Goal: Information Seeking & Learning: Learn about a topic

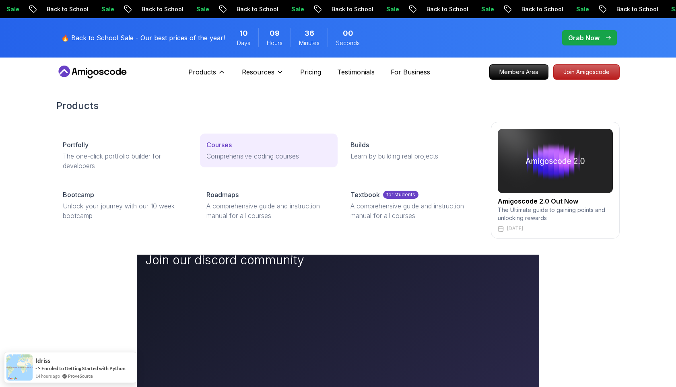
click at [238, 146] on div "Courses" at bounding box center [268, 145] width 124 height 10
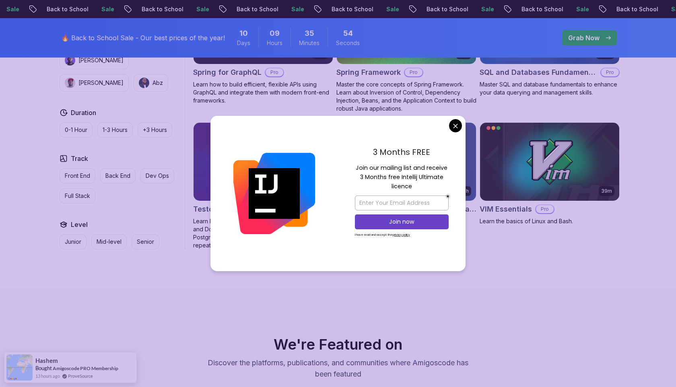
scroll to position [2081, 0]
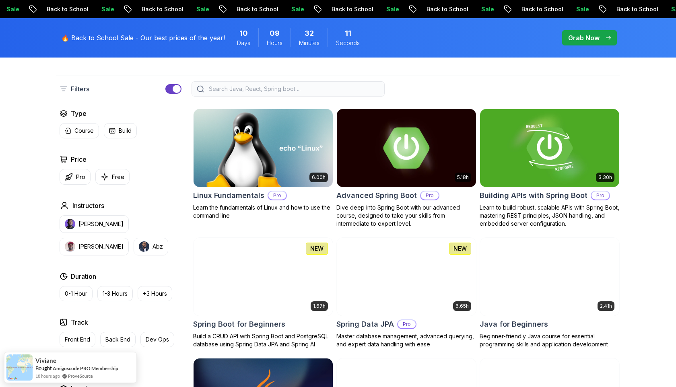
scroll to position [181, 0]
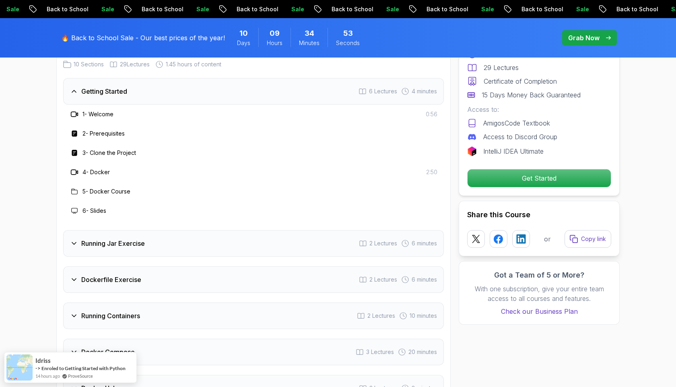
scroll to position [1033, 0]
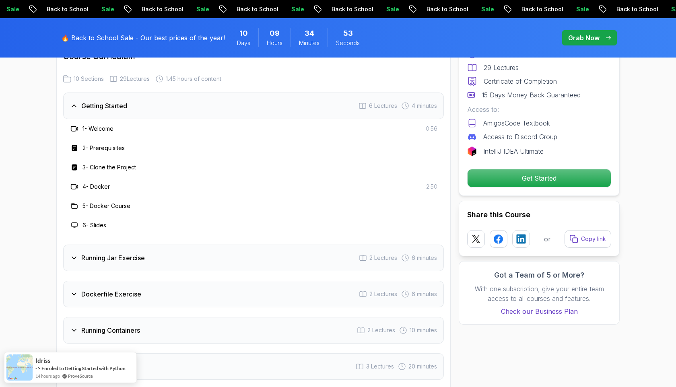
click at [126, 101] on h3 "Getting Started" at bounding box center [104, 106] width 46 height 10
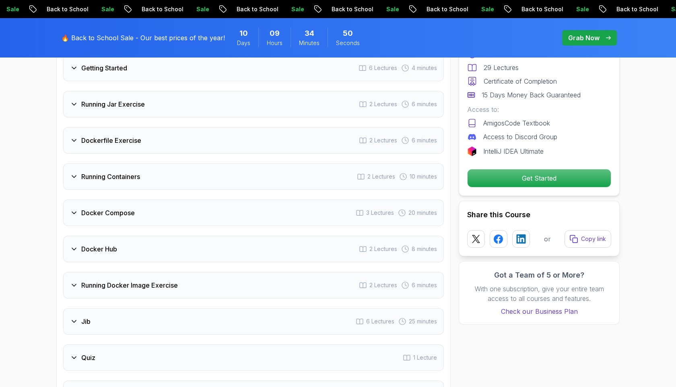
scroll to position [1031, 0]
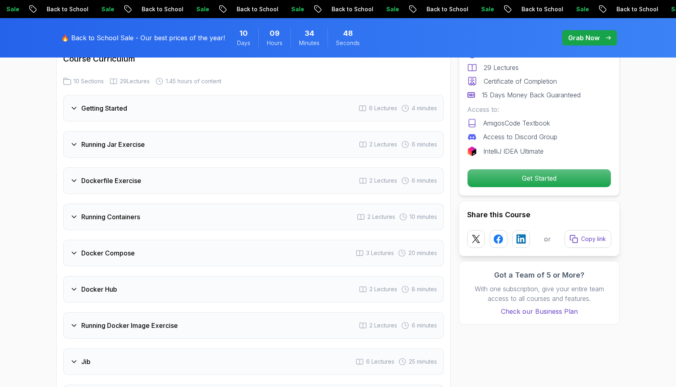
click at [118, 358] on div "Jib 6 Lectures 25 minutes" at bounding box center [253, 362] width 381 height 27
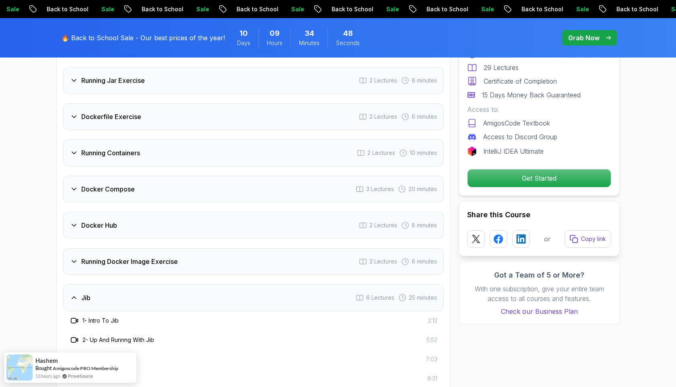
scroll to position [1178, 0]
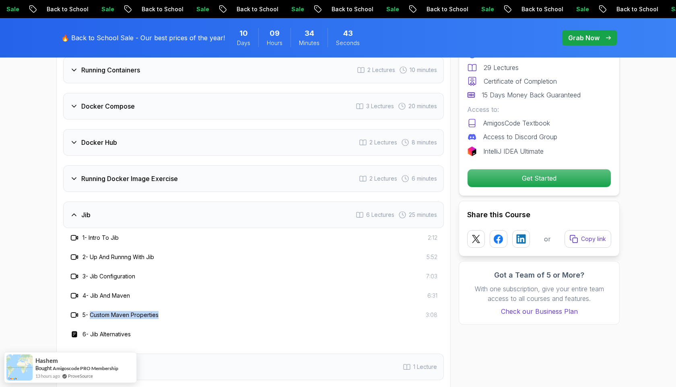
drag, startPoint x: 93, startPoint y: 302, endPoint x: 200, endPoint y: 305, distance: 107.5
click at [200, 310] on div "5 - Custom Maven Properties 3:08" at bounding box center [254, 315] width 368 height 10
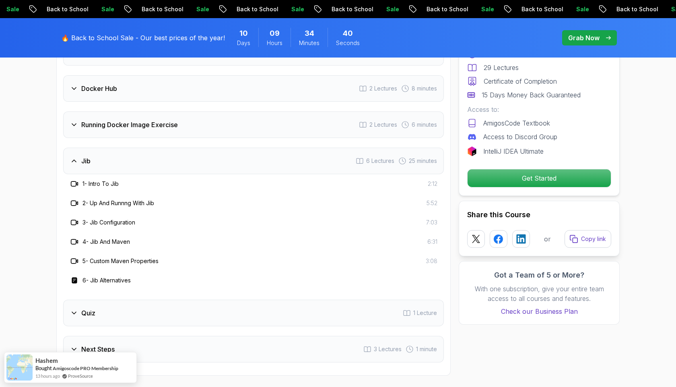
scroll to position [1279, 0]
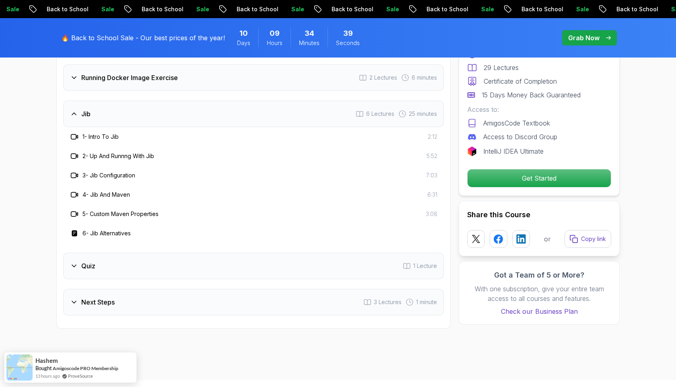
click at [199, 265] on div "Quiz 1 Lecture" at bounding box center [253, 266] width 381 height 27
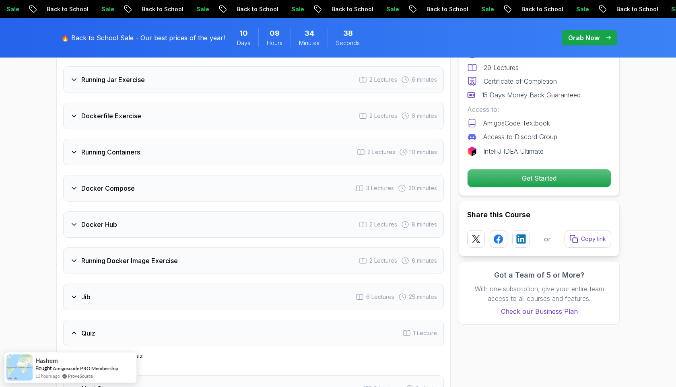
scroll to position [1070, 0]
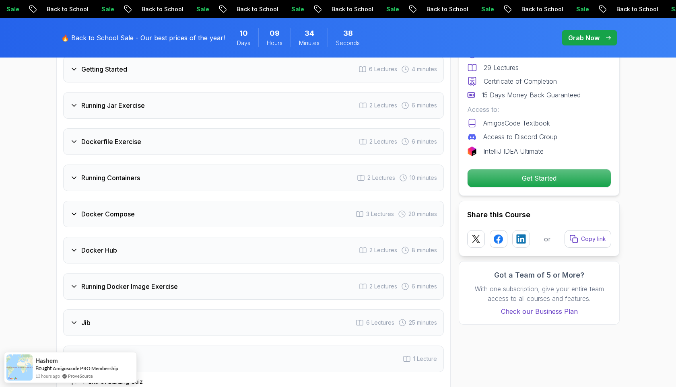
click at [196, 251] on div "Docker Hub 2 Lectures 8 minutes" at bounding box center [253, 250] width 381 height 27
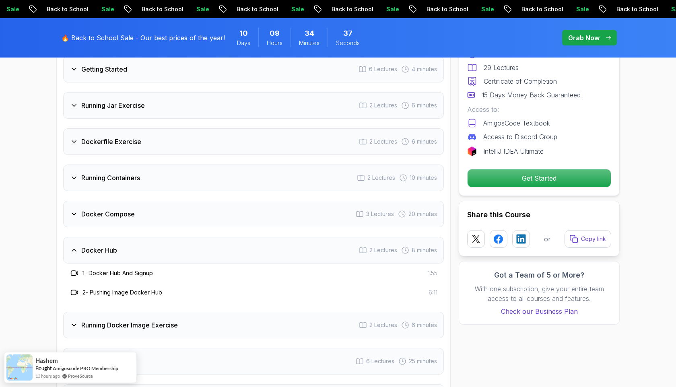
click at [192, 204] on div "Docker Compose 3 Lectures 20 minutes" at bounding box center [253, 214] width 381 height 27
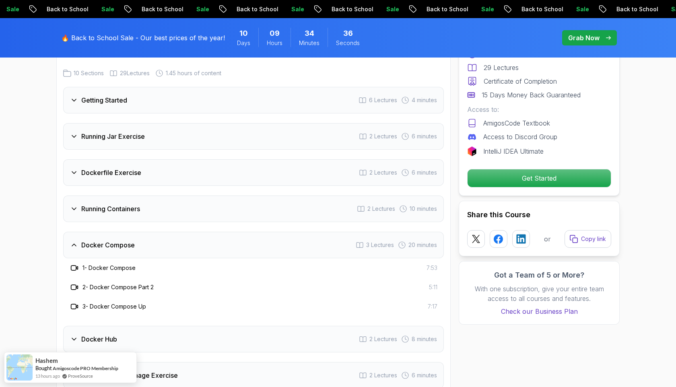
scroll to position [1008, 0]
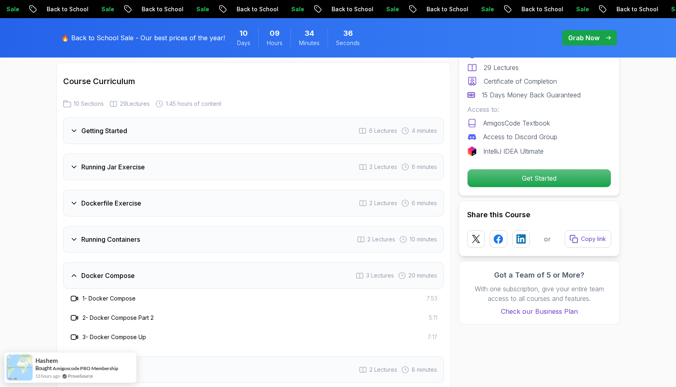
click at [187, 233] on div "Running Containers 2 Lectures 10 minutes" at bounding box center [253, 239] width 381 height 27
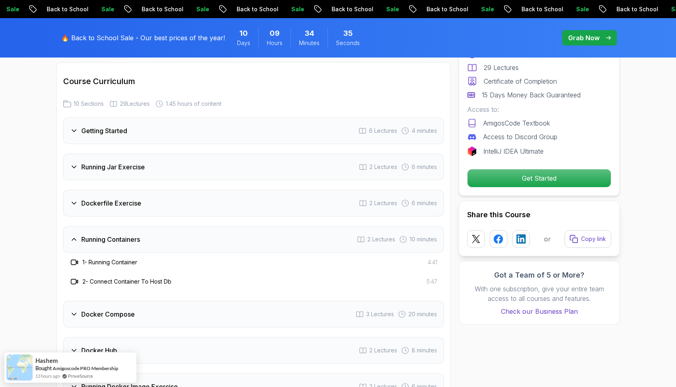
click at [188, 190] on div "Dockerfile Exercise 2 Lectures 6 minutes" at bounding box center [253, 203] width 381 height 27
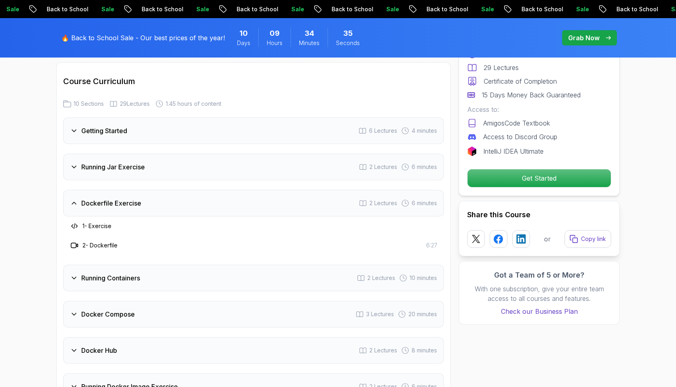
click at [192, 160] on div "Running Jar Exercise 2 Lectures 6 minutes" at bounding box center [253, 167] width 381 height 27
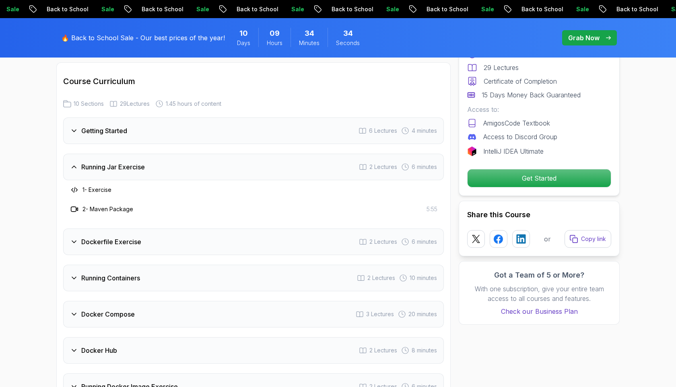
scroll to position [960, 0]
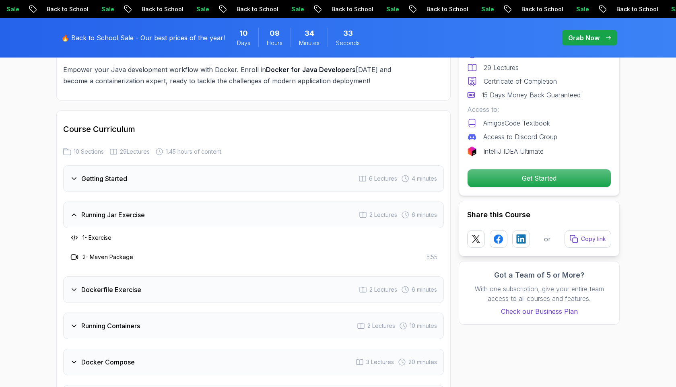
click at [190, 169] on div "Getting Started 6 Lectures 4 minutes" at bounding box center [253, 178] width 381 height 27
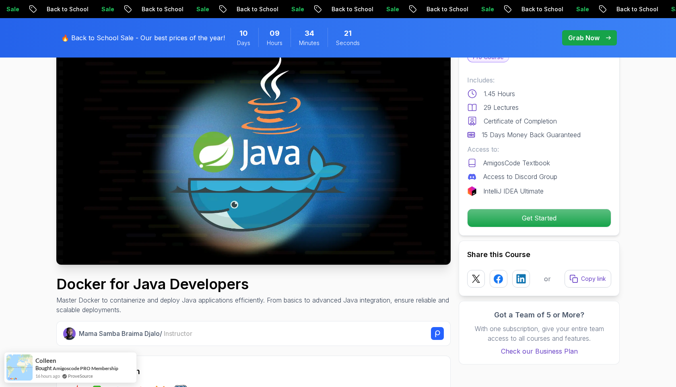
scroll to position [152, 0]
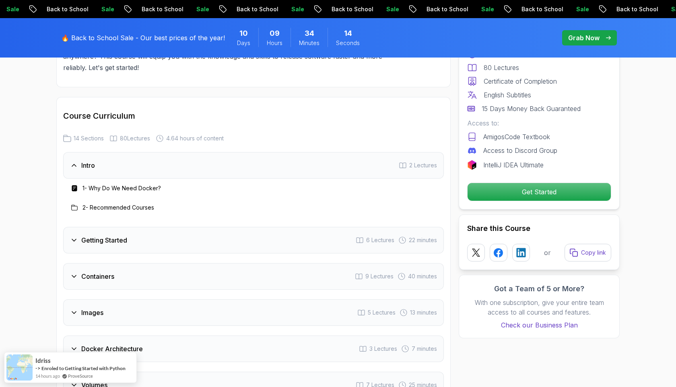
scroll to position [1320, 0]
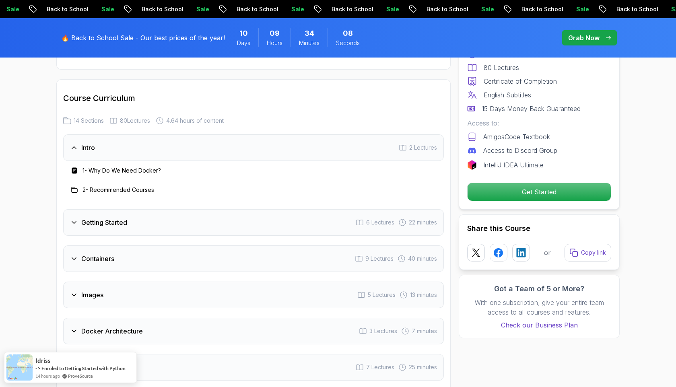
click at [209, 221] on div "Getting Started 6 Lectures 22 minutes" at bounding box center [253, 222] width 381 height 27
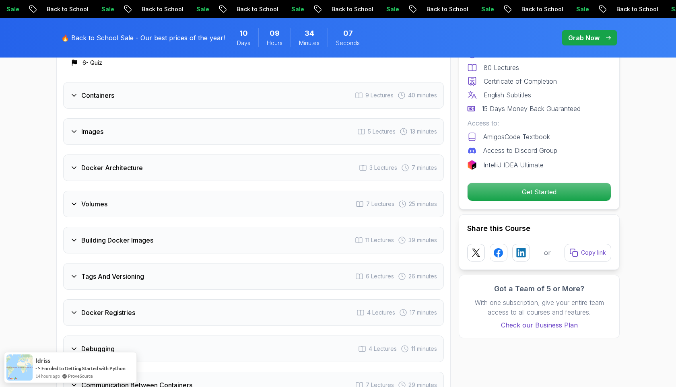
scroll to position [1559, 0]
click at [195, 209] on div "Volumes 7 Lectures 25 minutes" at bounding box center [253, 205] width 381 height 27
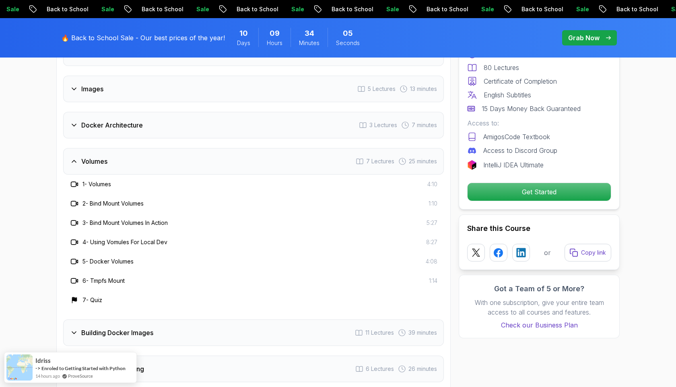
scroll to position [1470, 0]
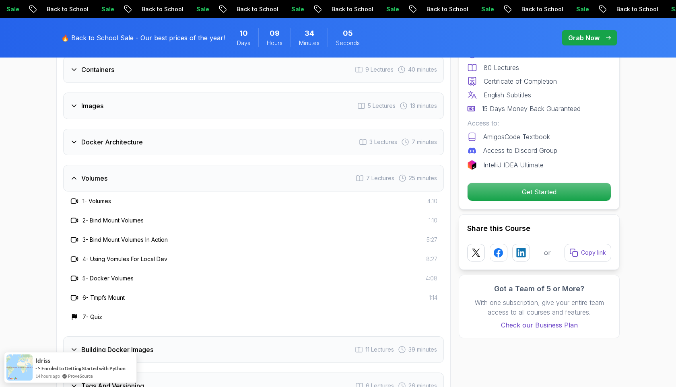
click at [191, 149] on div "Docker Architecture 3 Lectures 7 minutes" at bounding box center [253, 142] width 381 height 27
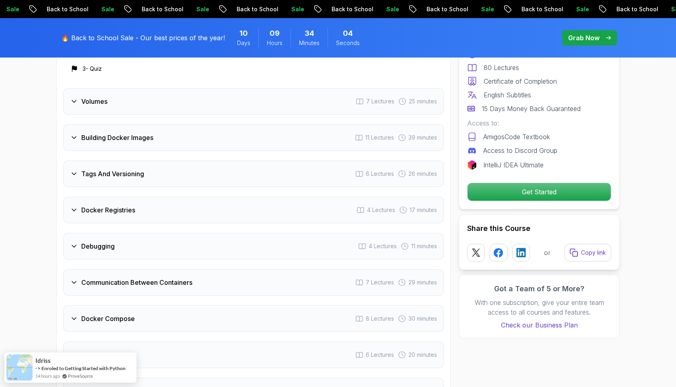
scroll to position [1634, 0]
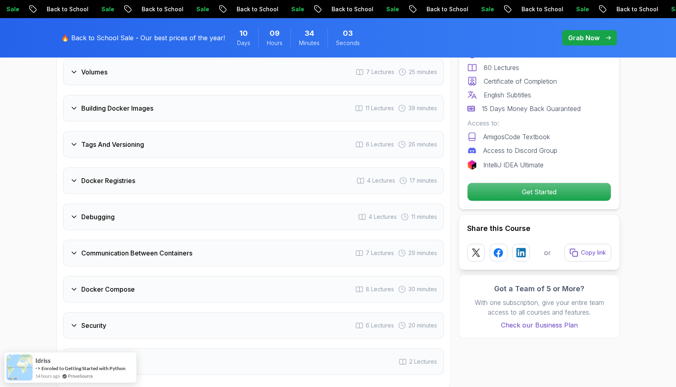
click at [179, 181] on div "Docker Registries 4 Lectures 17 minutes" at bounding box center [253, 180] width 381 height 27
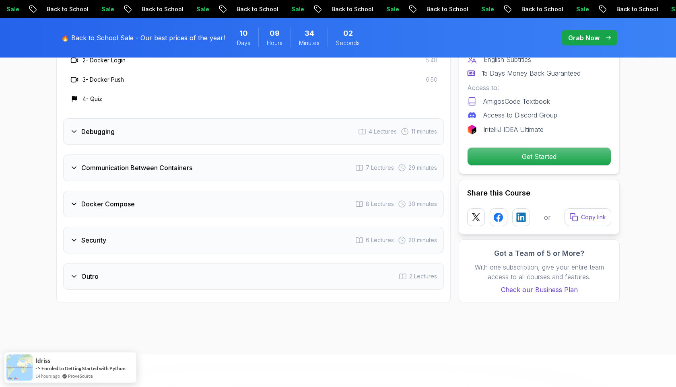
scroll to position [1746, 0]
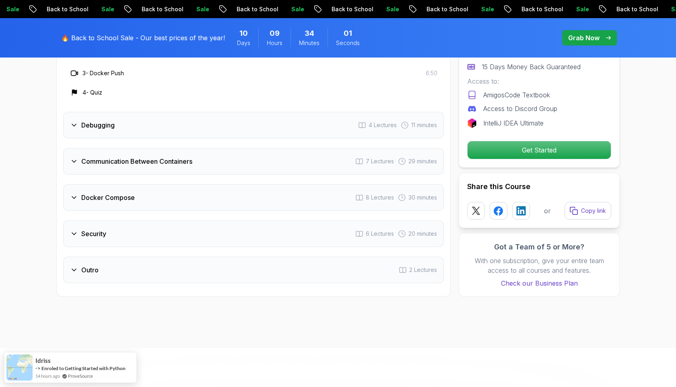
click at [192, 137] on div "Debugging 4 Lectures 11 minutes" at bounding box center [253, 125] width 381 height 27
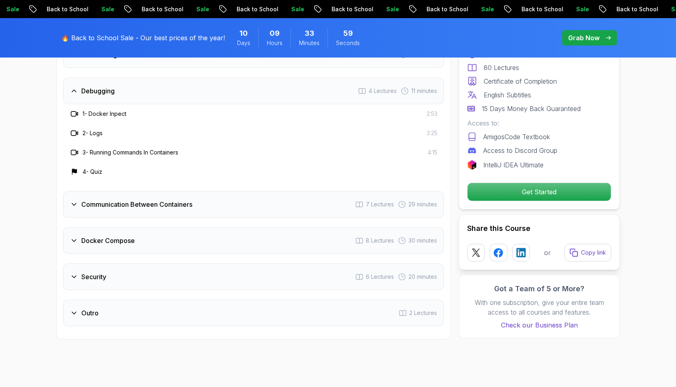
scroll to position [1675, 0]
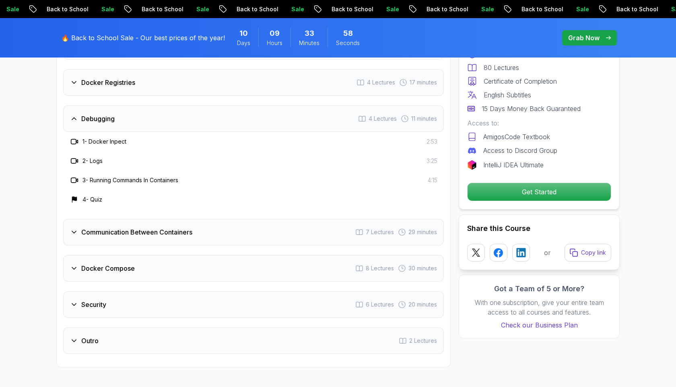
click at [183, 232] on h3 "Communication Between Containers" at bounding box center [136, 232] width 111 height 10
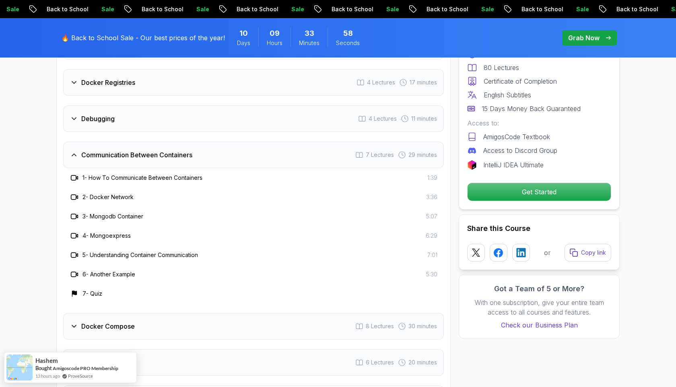
scroll to position [1836, 0]
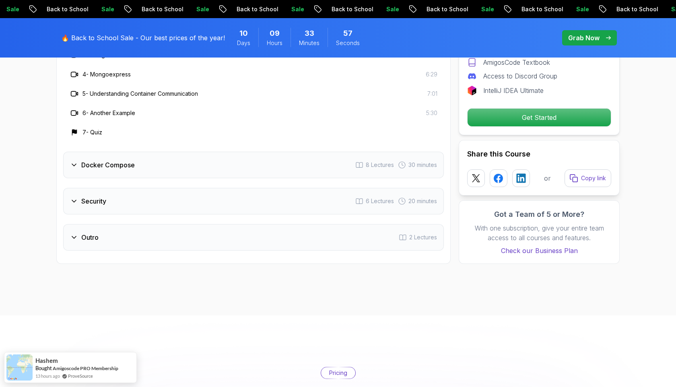
click at [177, 172] on div "Docker Compose 8 Lectures 30 minutes" at bounding box center [253, 165] width 381 height 27
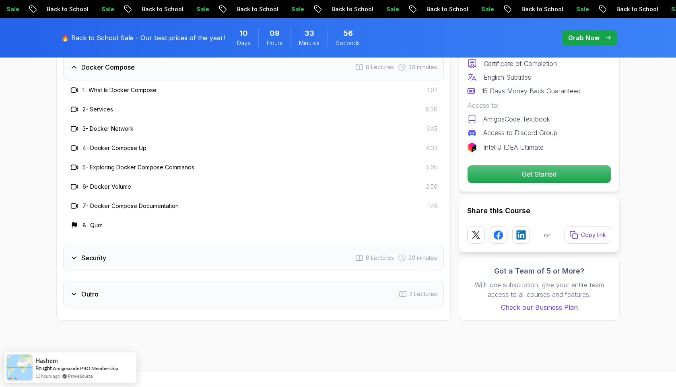
scroll to position [1771, 0]
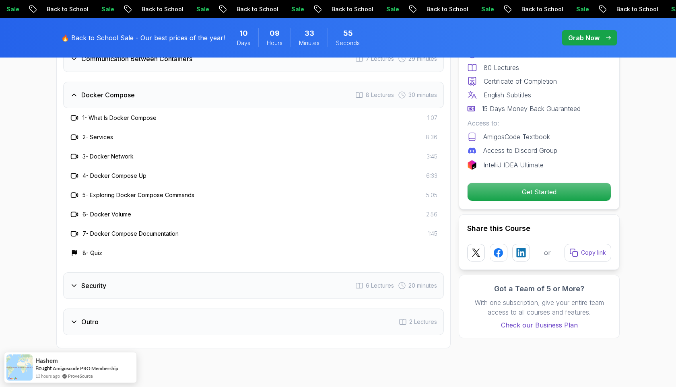
click at [169, 279] on div "Security 6 Lectures 20 minutes" at bounding box center [253, 285] width 381 height 27
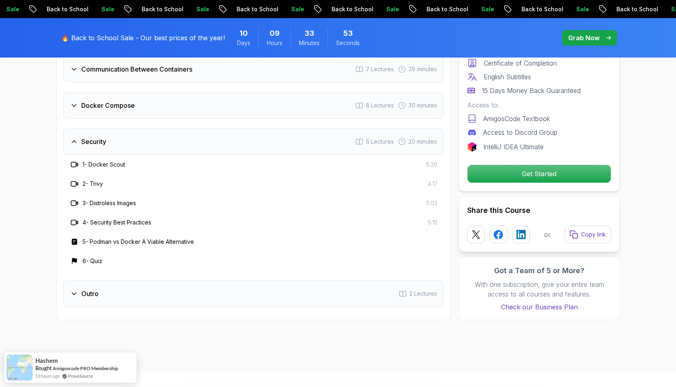
scroll to position [1754, 0]
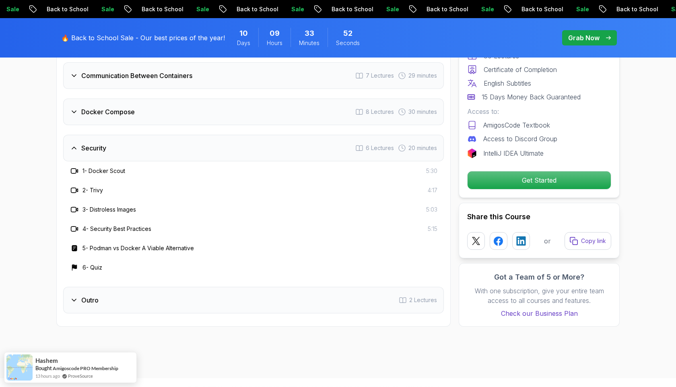
click at [170, 289] on div "Outro 2 Lectures" at bounding box center [253, 300] width 381 height 27
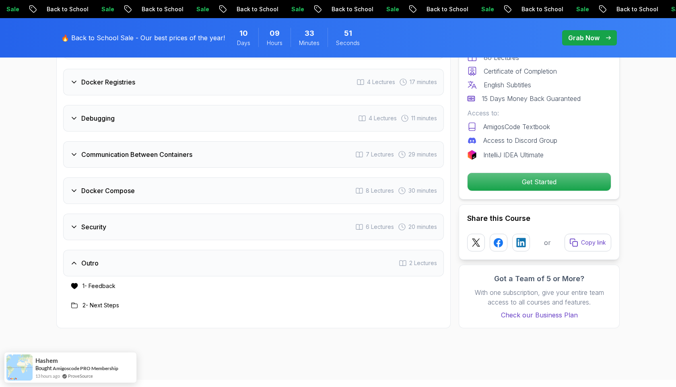
scroll to position [1569, 0]
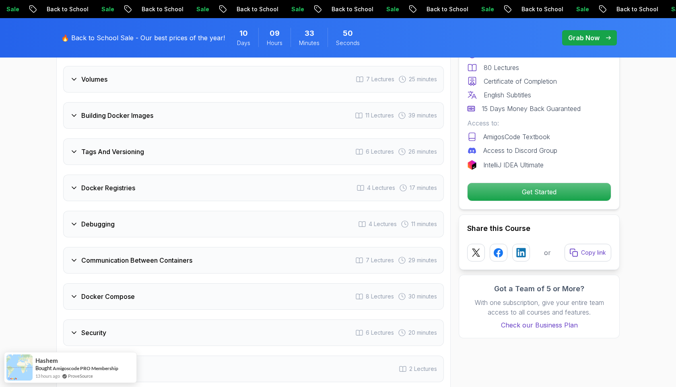
click at [179, 195] on div "Docker Registries 4 Lectures 17 minutes" at bounding box center [253, 188] width 381 height 27
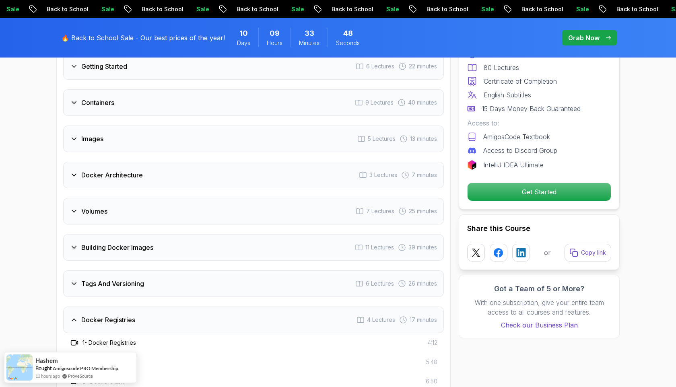
scroll to position [1406, 0]
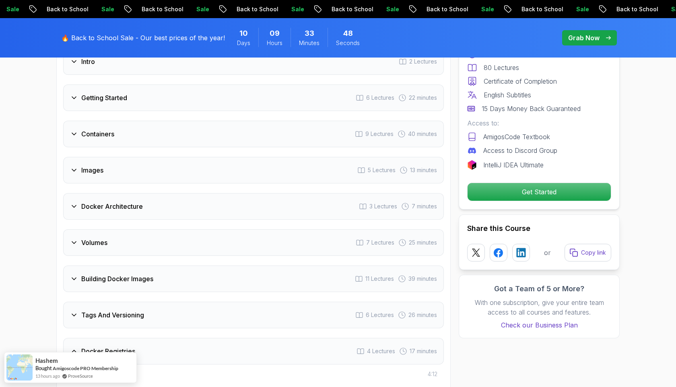
click at [183, 216] on div "Docker Architecture 3 Lectures 7 minutes" at bounding box center [253, 206] width 381 height 27
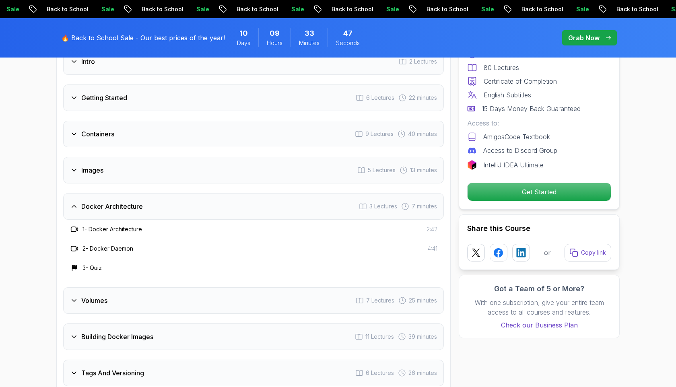
click at [163, 308] on div "Volumes 7 Lectures 25 minutes" at bounding box center [253, 300] width 381 height 27
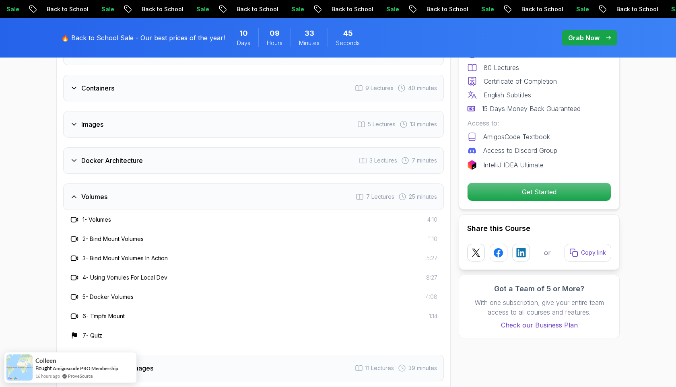
scroll to position [1453, 0]
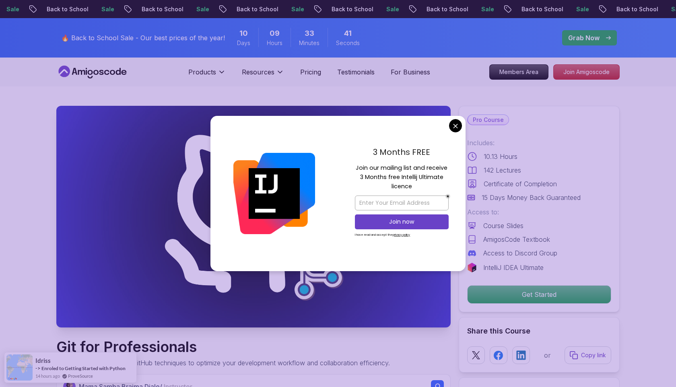
click at [448, 123] on div "3 Months FREE Join our mailing list and receive 3 Months free Intellij Ultimate…" at bounding box center [402, 193] width 128 height 155
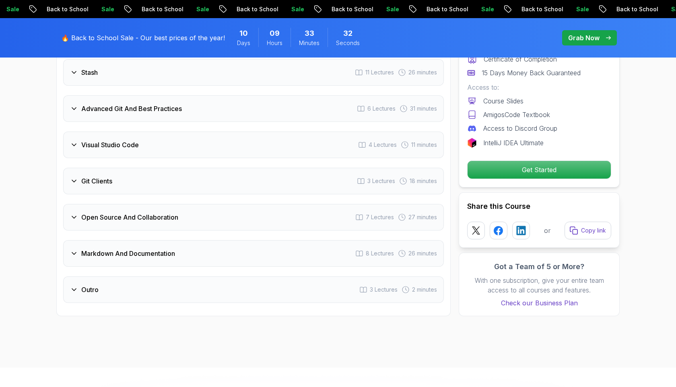
scroll to position [1711, 0]
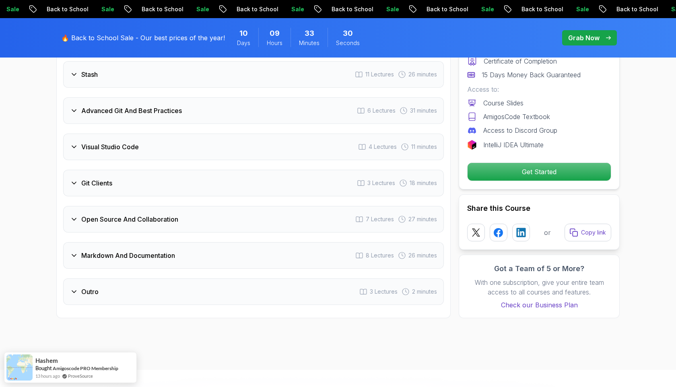
click at [191, 287] on div "Outro 3 Lectures 2 minutes" at bounding box center [253, 292] width 381 height 27
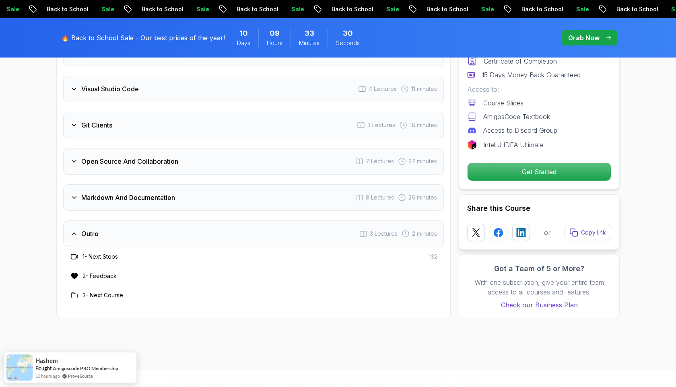
scroll to position [1653, 0]
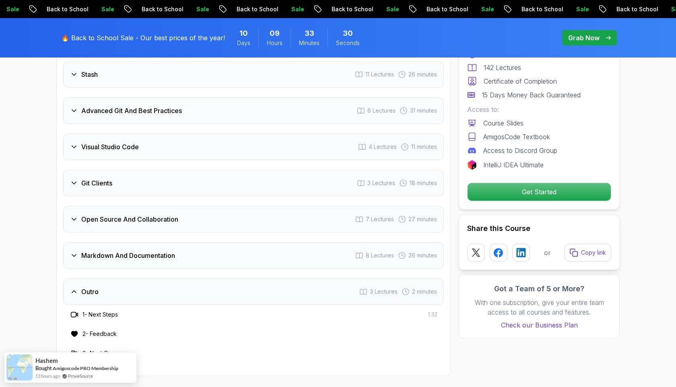
click at [200, 246] on div "Markdown And Documentation 8 Lectures 26 minutes" at bounding box center [253, 255] width 381 height 27
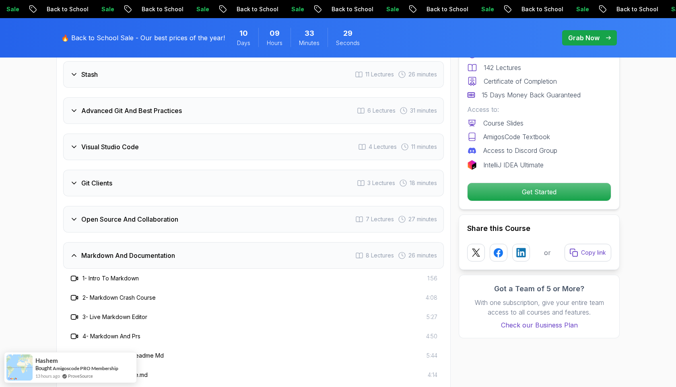
click at [193, 219] on div "Open Source And Collaboration 7 Lectures 27 minutes" at bounding box center [253, 219] width 381 height 27
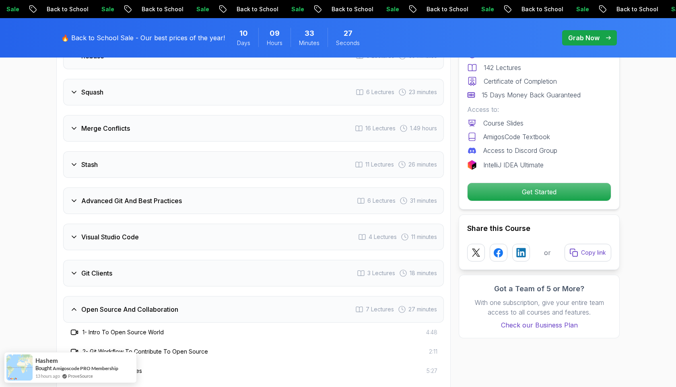
scroll to position [1490, 0]
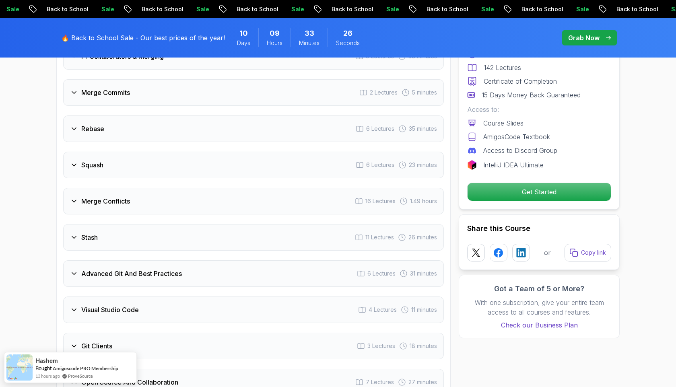
click at [190, 188] on div "Merge Conflicts 16 Lectures 1.49 hours" at bounding box center [253, 201] width 381 height 27
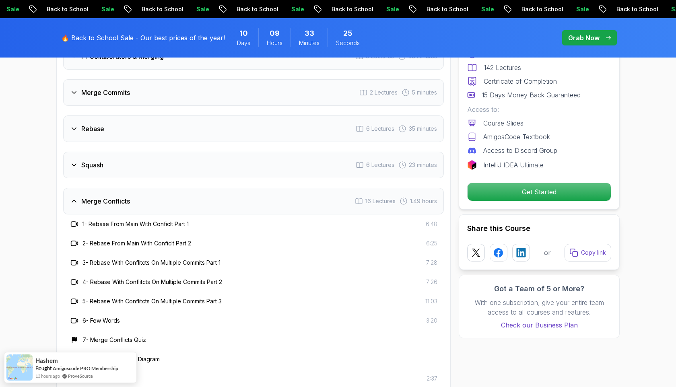
click at [189, 164] on div "Squash 6 Lectures 23 minutes" at bounding box center [253, 165] width 381 height 27
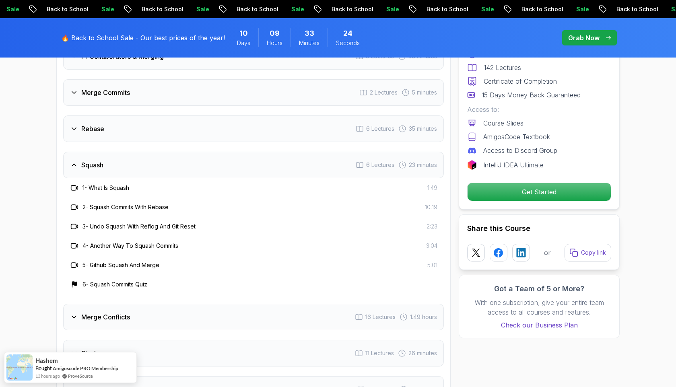
click at [182, 130] on div "Rebase 6 Lectures 35 minutes" at bounding box center [253, 129] width 381 height 27
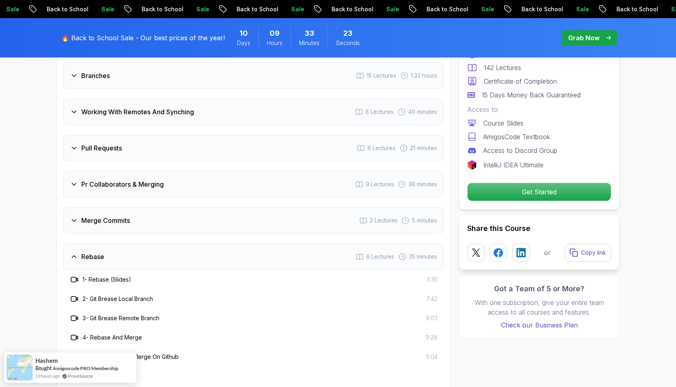
scroll to position [1362, 0]
click at [186, 211] on div "Merge Commits 2 Lectures 5 minutes" at bounding box center [253, 221] width 381 height 27
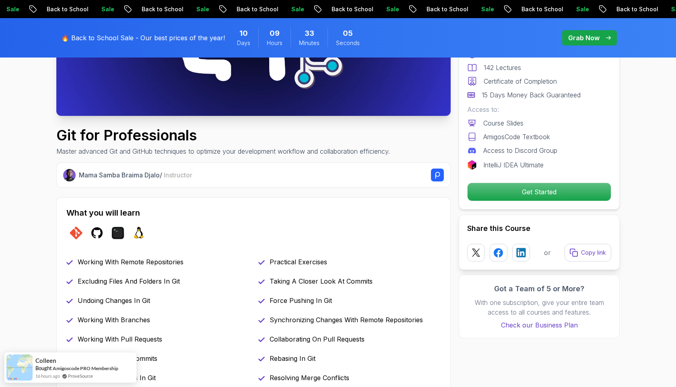
scroll to position [0, 0]
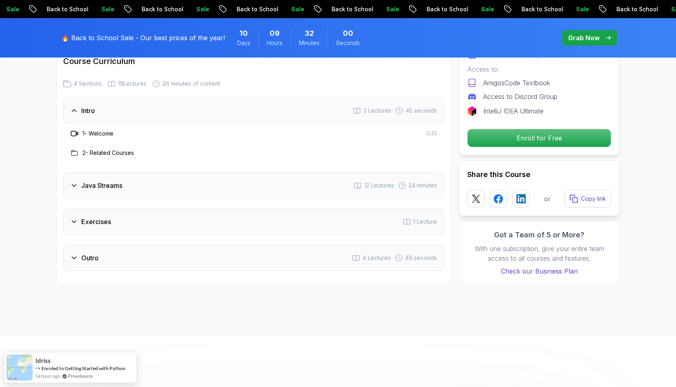
scroll to position [1057, 0]
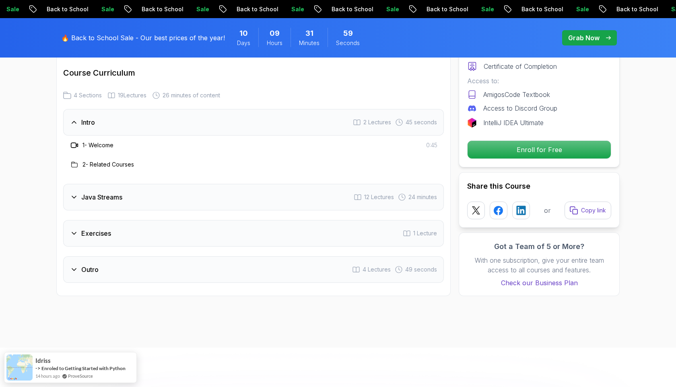
click at [329, 184] on div "Java Streams 12 Lectures 24 minutes" at bounding box center [253, 197] width 381 height 27
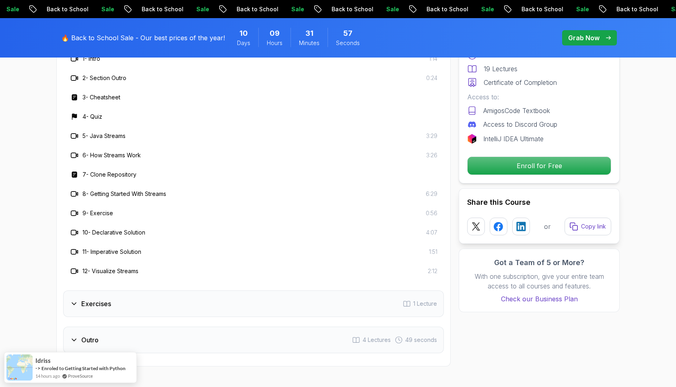
scroll to position [1182, 0]
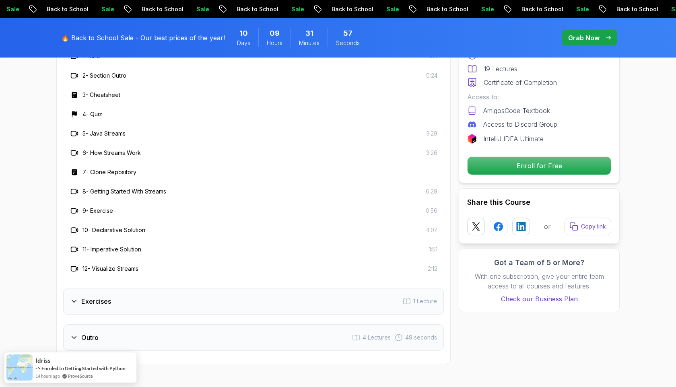
click at [281, 288] on div "Exercises 1 Lecture" at bounding box center [253, 301] width 381 height 27
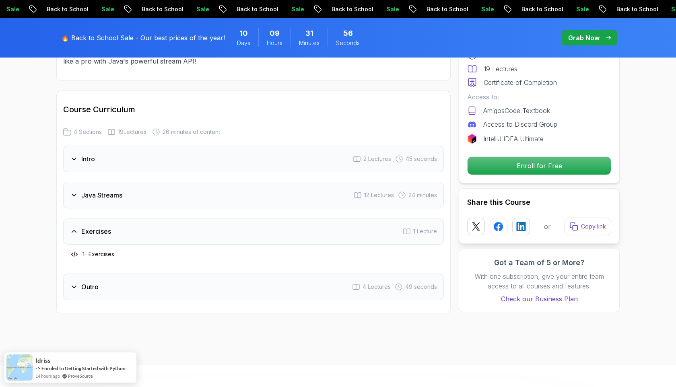
scroll to position [979, 0]
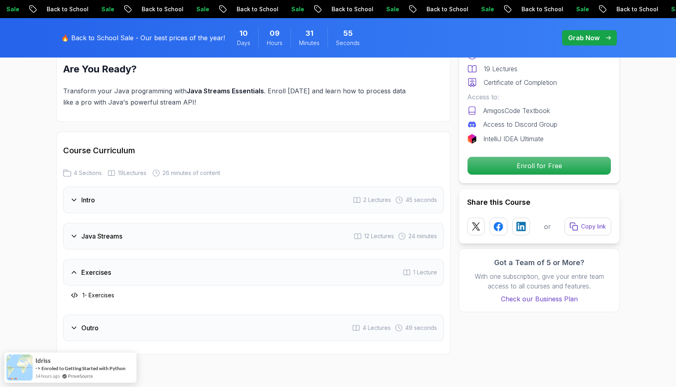
click at [276, 223] on div "Java Streams 12 Lectures 24 minutes" at bounding box center [253, 236] width 381 height 27
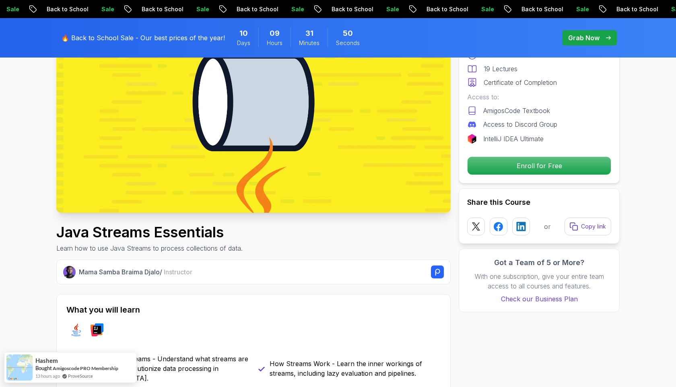
scroll to position [123, 0]
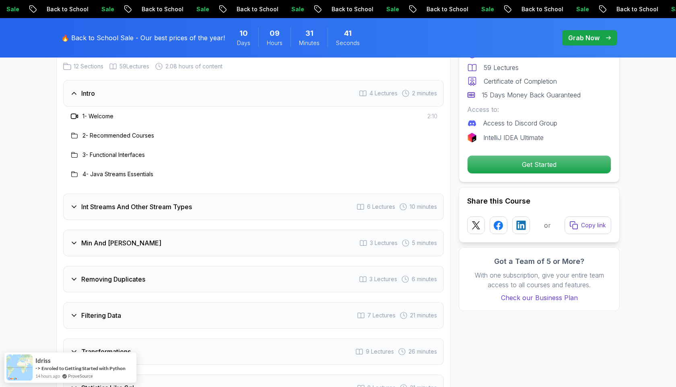
scroll to position [1068, 0]
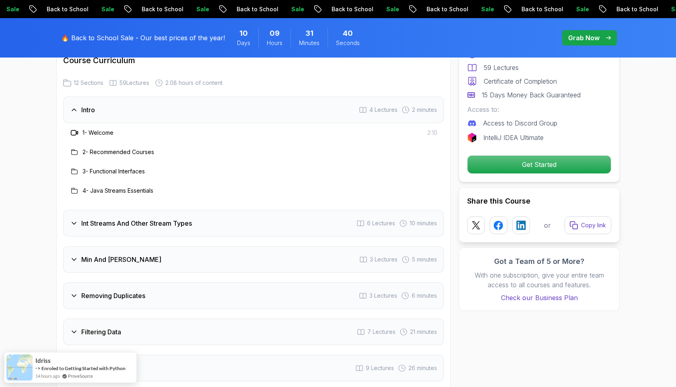
click at [235, 219] on div "Int Streams And Other Stream Types 6 Lectures 10 minutes" at bounding box center [253, 223] width 381 height 27
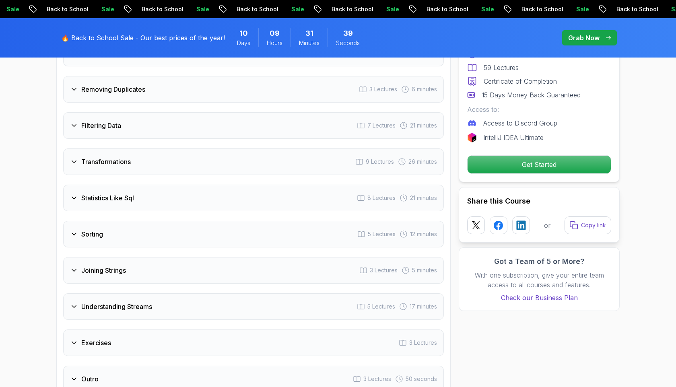
click at [214, 230] on div "Sorting 5 Lectures 12 minutes" at bounding box center [253, 234] width 381 height 27
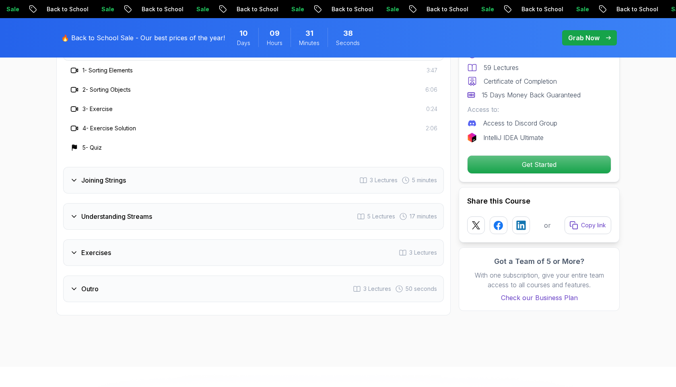
scroll to position [1415, 0]
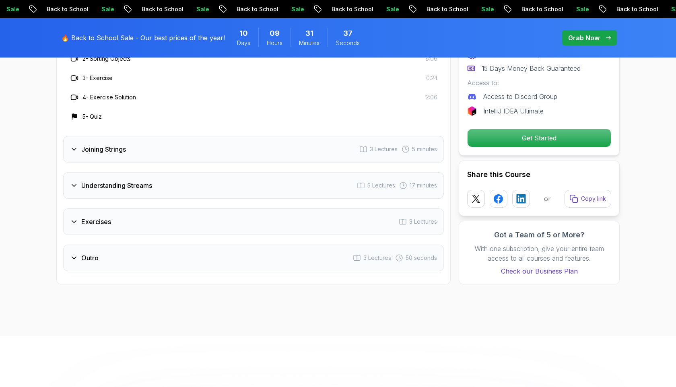
click at [214, 230] on div "Intro 4 Lectures 2 minutes Int Streams And Other Stream Types 6 Lectures 10 min…" at bounding box center [253, 11] width 381 height 522
click at [214, 221] on div "Exercises 3 Lectures" at bounding box center [253, 221] width 381 height 27
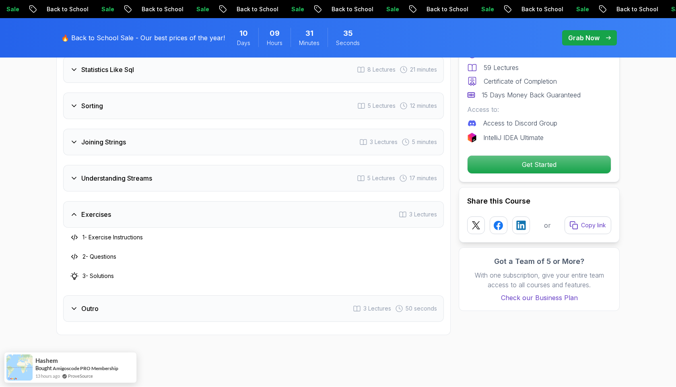
click at [214, 165] on div "Understanding Streams 5 Lectures 17 minutes" at bounding box center [253, 178] width 381 height 27
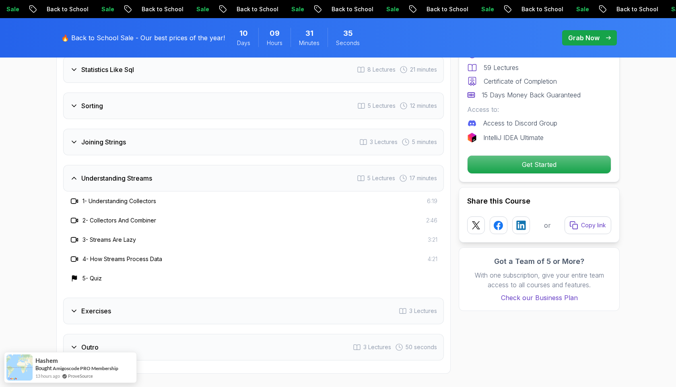
click at [214, 136] on div "Joining Strings 3 Lectures 5 minutes" at bounding box center [253, 142] width 381 height 27
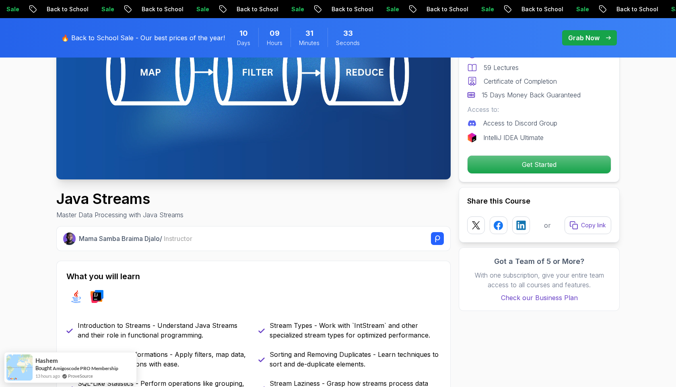
scroll to position [0, 0]
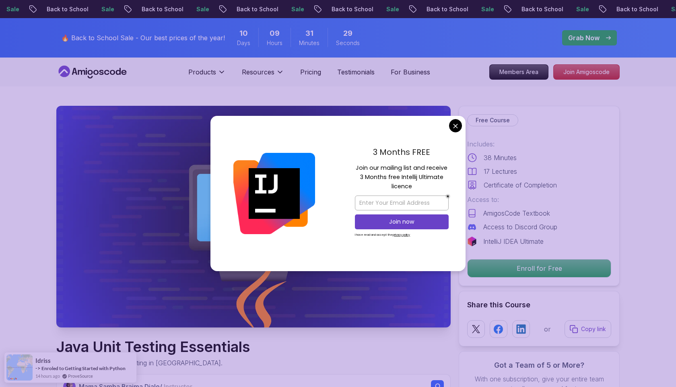
click at [450, 130] on div "3 Months FREE Join our mailing list and receive 3 Months free Intellij Ultimate…" at bounding box center [402, 193] width 128 height 155
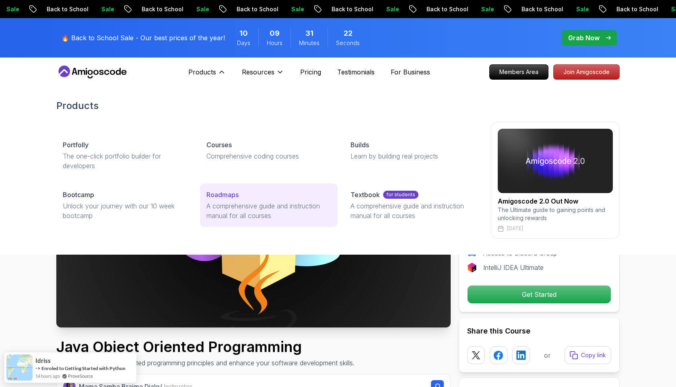
click at [262, 209] on p "A comprehensive guide and instruction manual for all courses" at bounding box center [268, 210] width 124 height 19
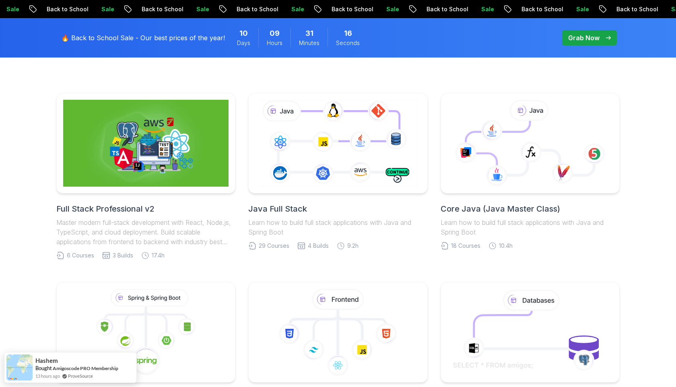
scroll to position [115, 0]
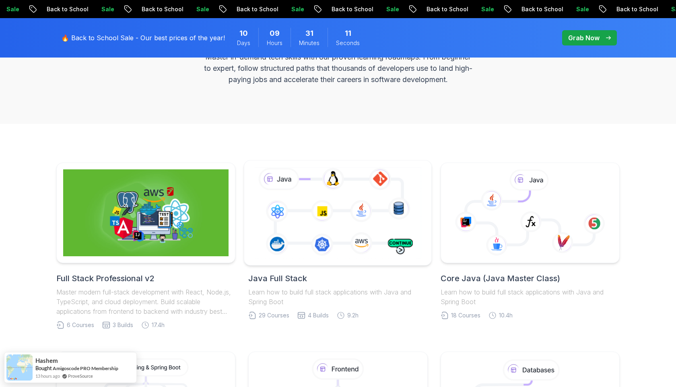
click at [297, 223] on icon at bounding box center [338, 212] width 170 height 95
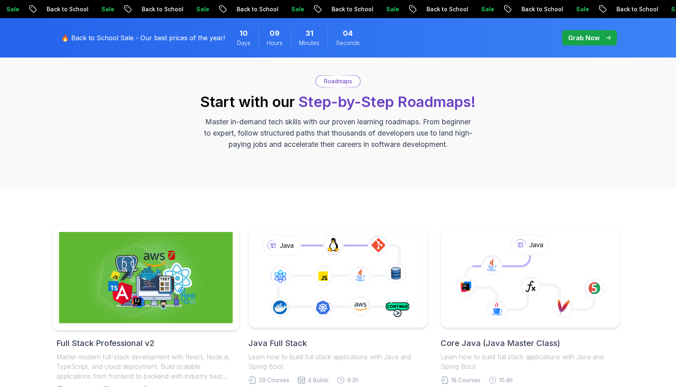
scroll to position [115, 0]
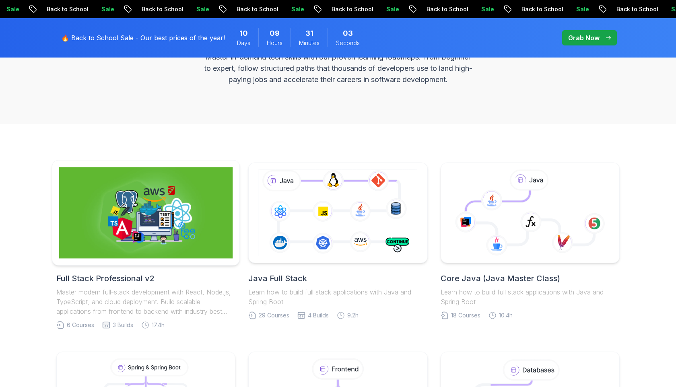
click at [165, 192] on img at bounding box center [146, 212] width 174 height 91
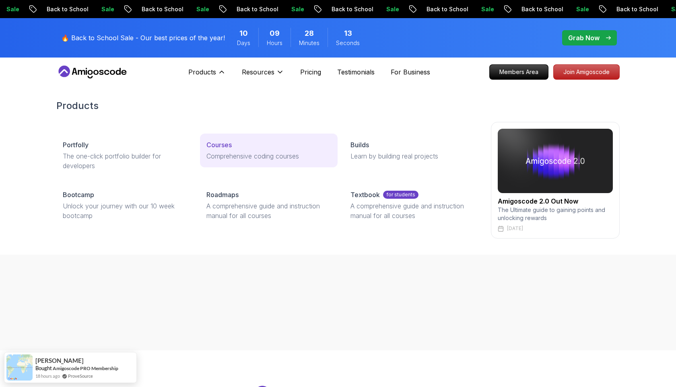
click at [216, 151] on p "Comprehensive coding courses" at bounding box center [268, 156] width 124 height 10
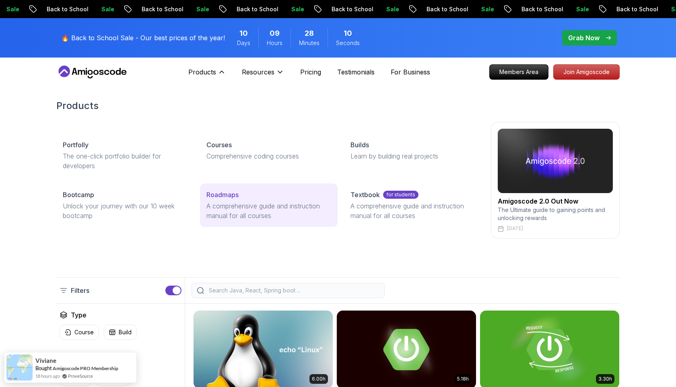
click at [245, 190] on div "Roadmaps" at bounding box center [268, 195] width 124 height 10
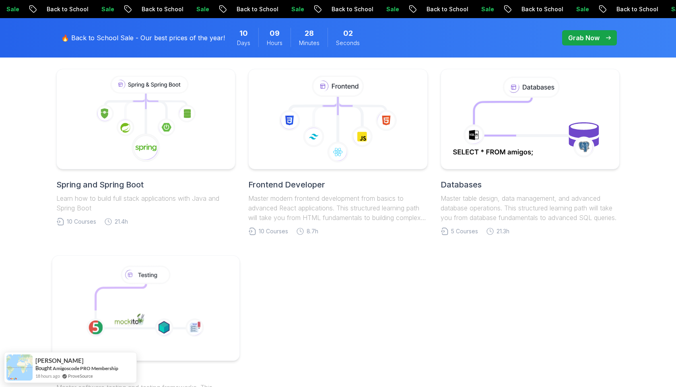
scroll to position [494, 0]
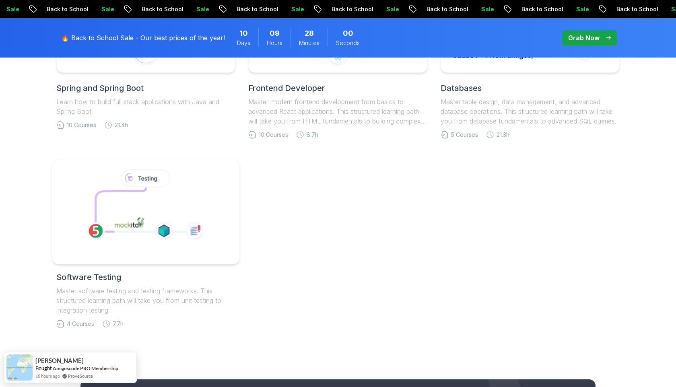
click at [183, 235] on icon at bounding box center [145, 207] width 138 height 83
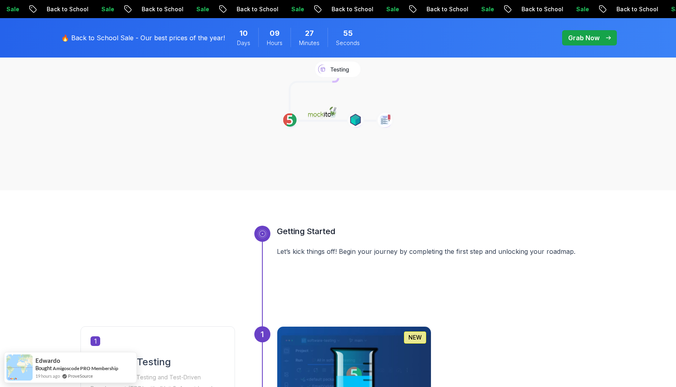
scroll to position [101, 0]
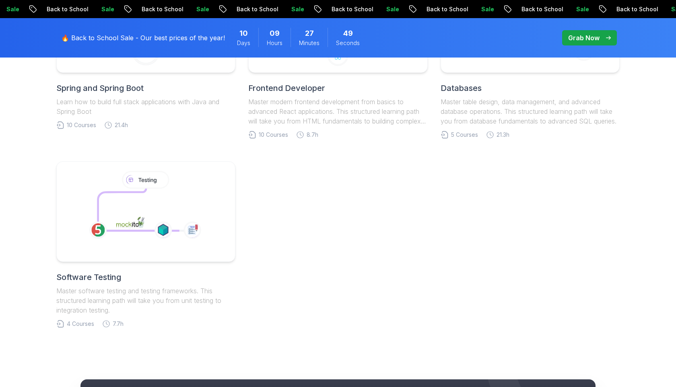
scroll to position [368, 0]
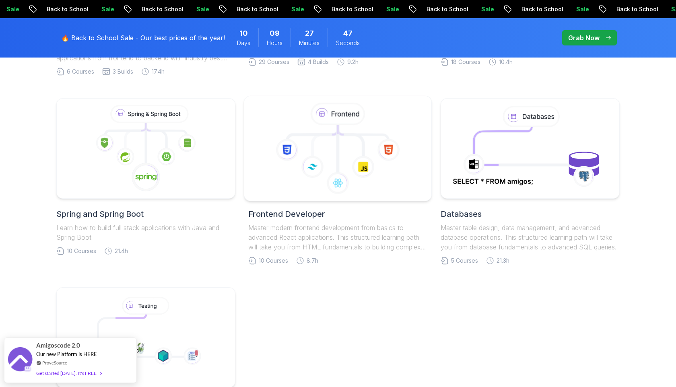
click at [357, 164] on icon at bounding box center [363, 167] width 23 height 23
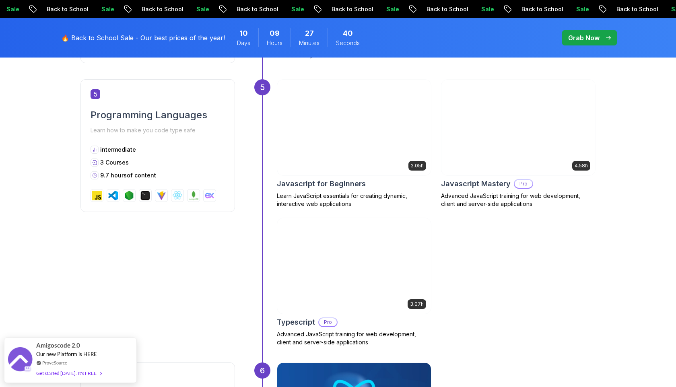
scroll to position [1075, 0]
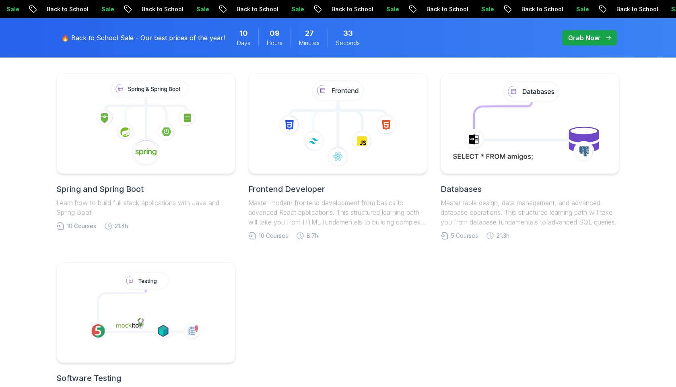
scroll to position [339, 0]
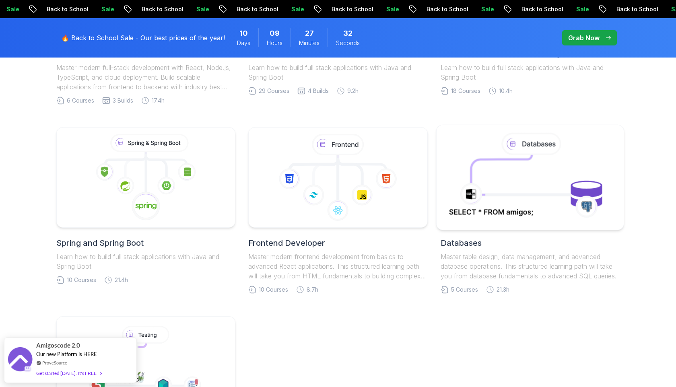
click at [494, 203] on icon at bounding box center [530, 177] width 170 height 91
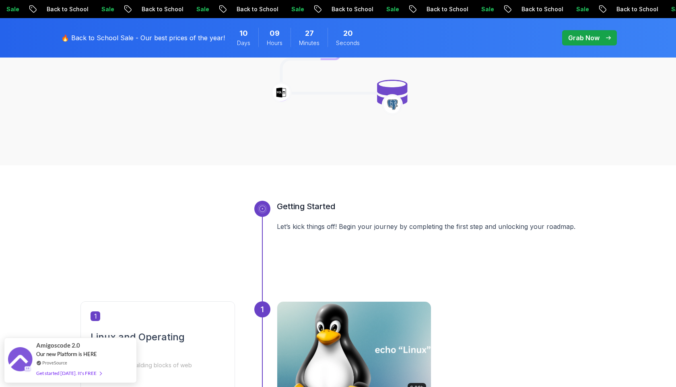
scroll to position [75, 0]
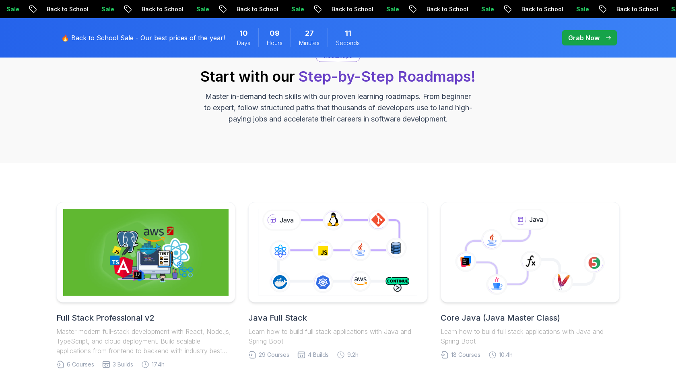
scroll to position [151, 0]
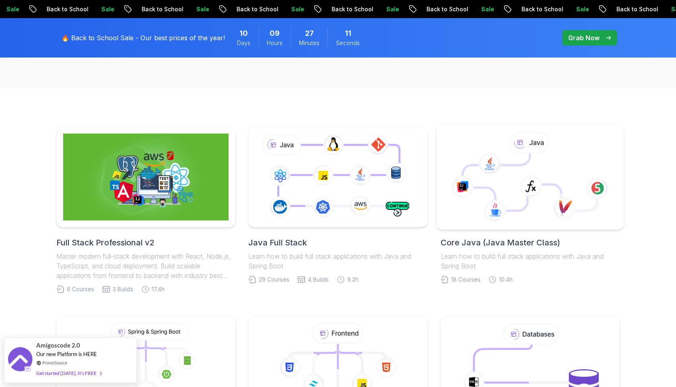
click at [520, 200] on icon at bounding box center [511, 182] width 99 height 57
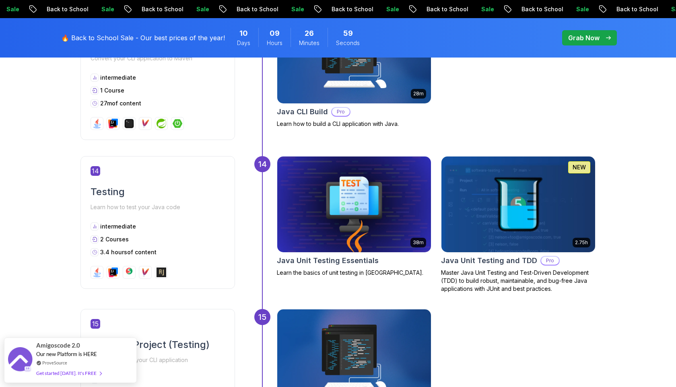
scroll to position [2473, 0]
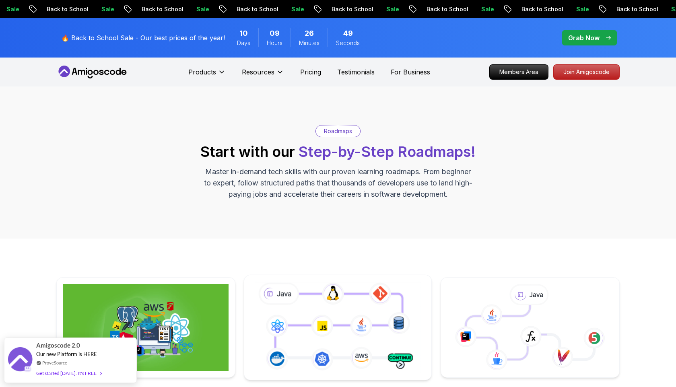
scroll to position [172, 0]
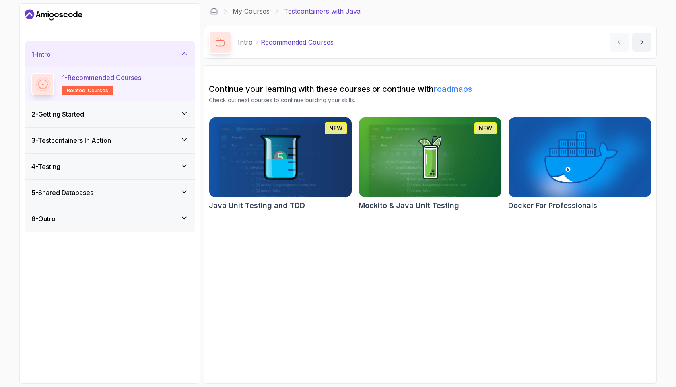
click at [140, 140] on div "3 - Testcontainers In Action" at bounding box center [109, 141] width 157 height 10
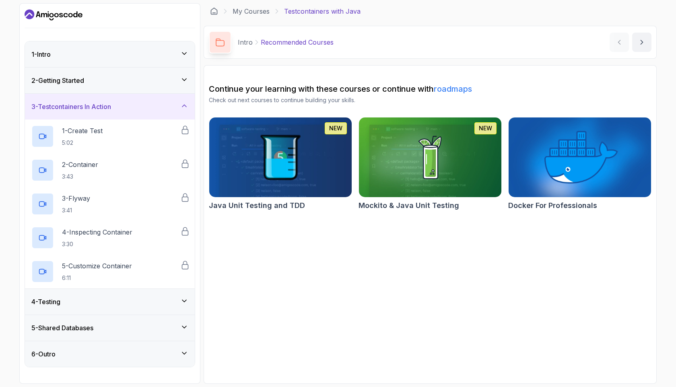
click at [115, 295] on div "4 - Testing" at bounding box center [110, 302] width 170 height 26
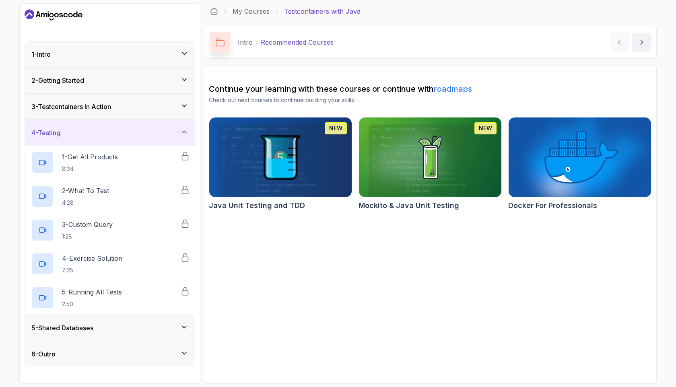
click at [122, 324] on div "5 - Shared Databases" at bounding box center [109, 328] width 157 height 10
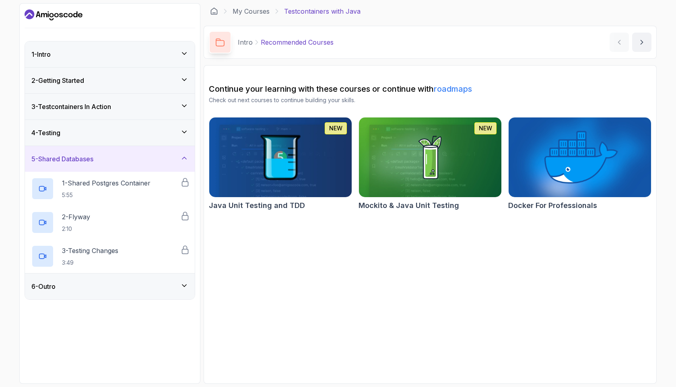
click at [115, 298] on div "6 - Outro" at bounding box center [110, 287] width 170 height 26
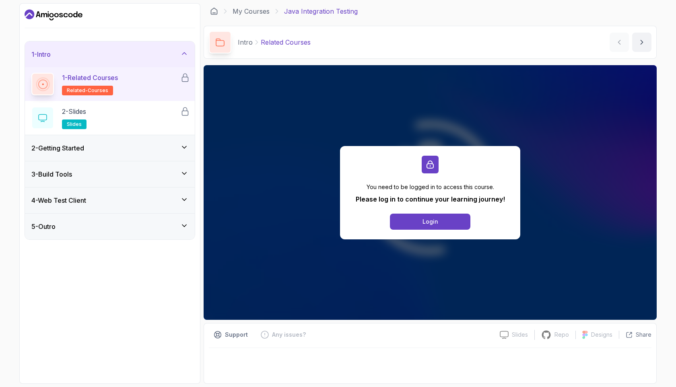
click at [130, 151] on div "2 - Getting Started" at bounding box center [109, 148] width 157 height 10
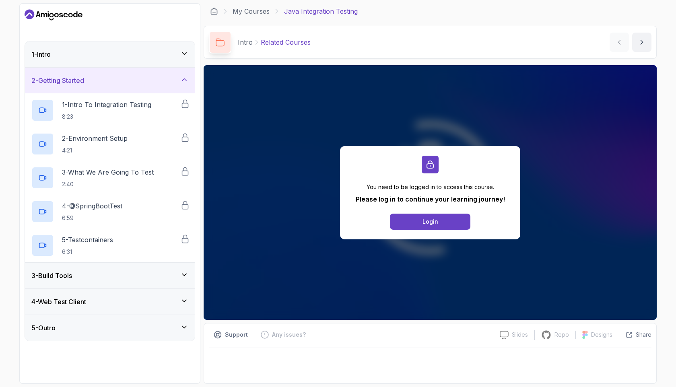
click at [137, 280] on div "3 - Build Tools" at bounding box center [109, 276] width 157 height 10
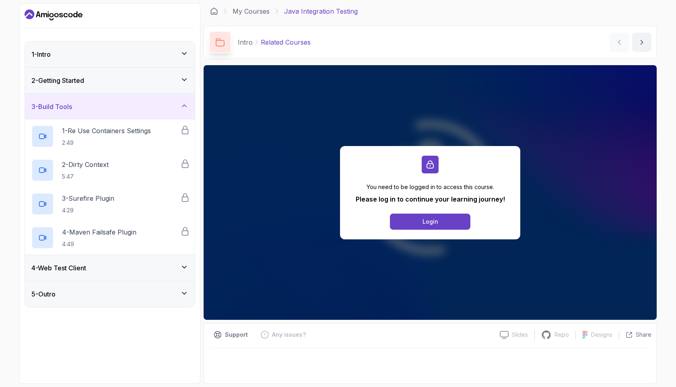
click at [111, 263] on div "4 - Web Test Client" at bounding box center [109, 268] width 157 height 10
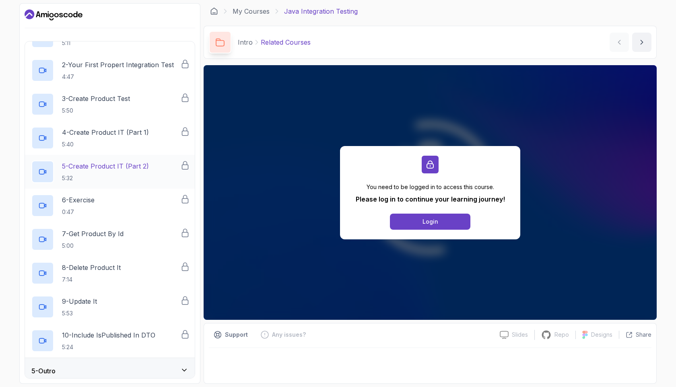
scroll to position [131, 0]
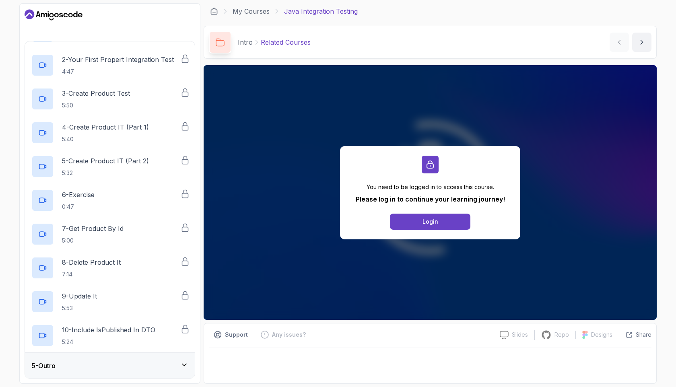
click at [109, 362] on div "5 - Outro" at bounding box center [109, 366] width 157 height 10
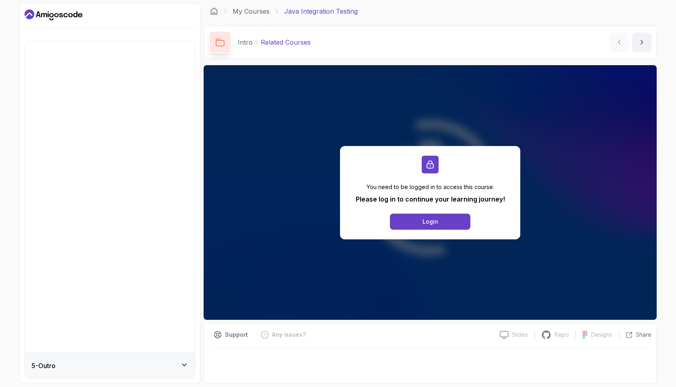
scroll to position [0, 0]
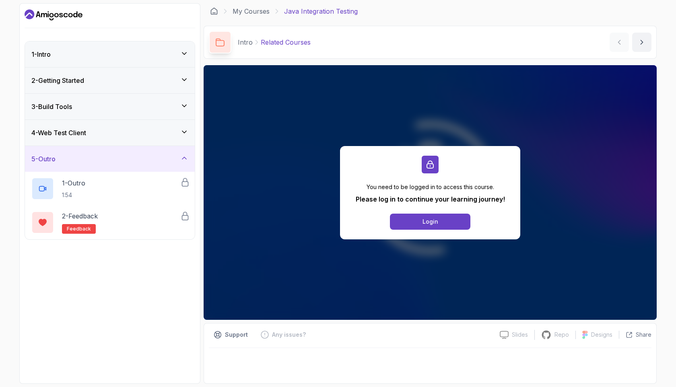
click at [119, 81] on div "2 - Getting Started" at bounding box center [109, 81] width 157 height 10
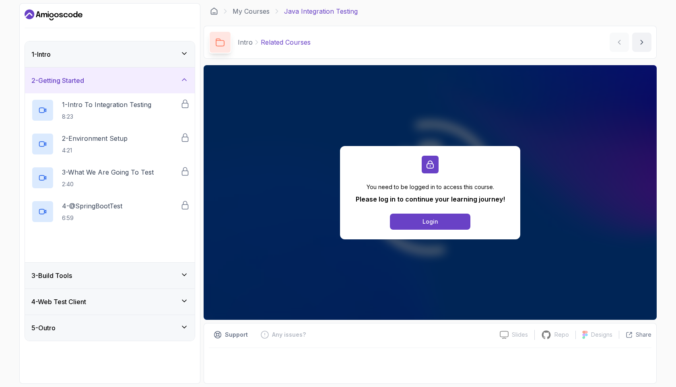
click at [148, 51] on div "1 - Intro" at bounding box center [109, 55] width 157 height 10
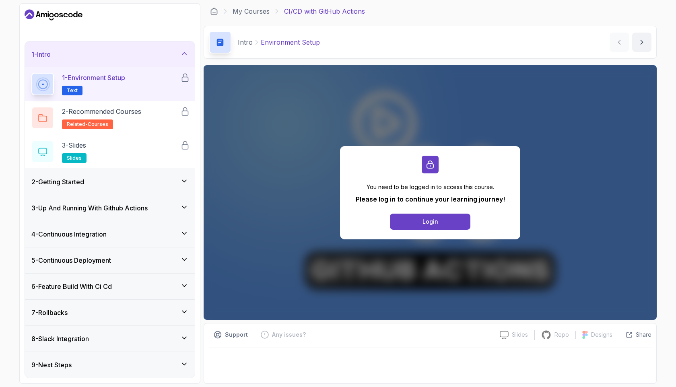
click at [146, 207] on h3 "3 - Up And Running With Github Actions" at bounding box center [89, 208] width 116 height 10
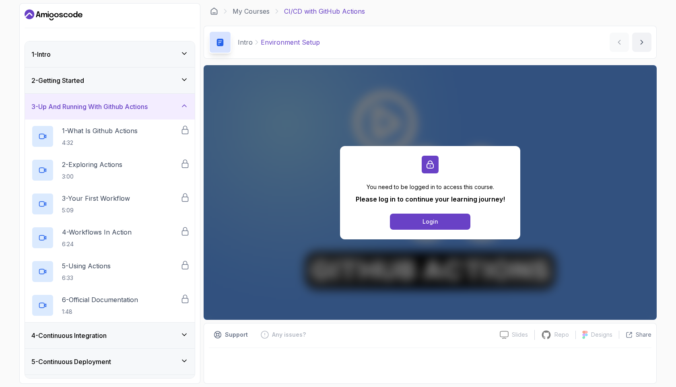
click at [133, 326] on div "4 - Continuous Integration" at bounding box center [110, 336] width 170 height 26
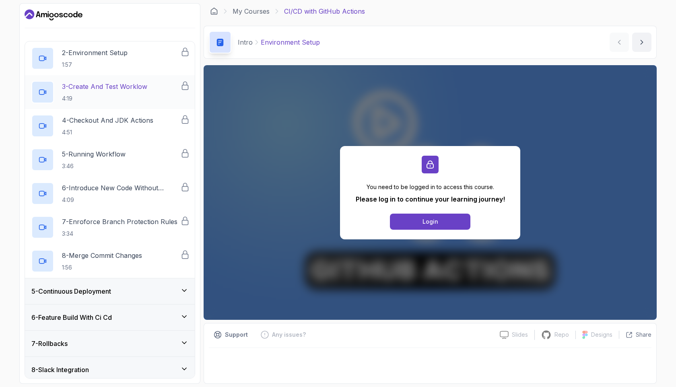
scroll to position [168, 0]
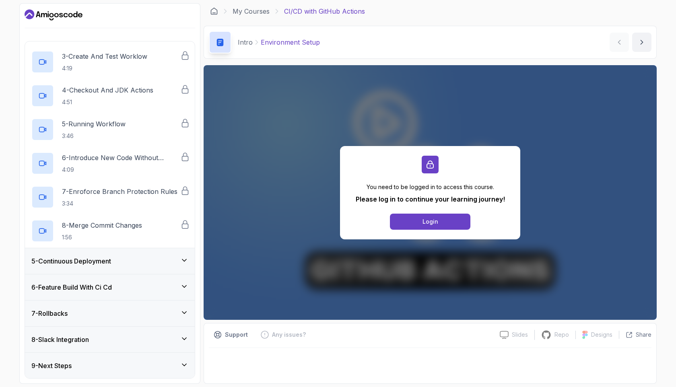
click at [136, 258] on div "5 - Continuous Deployment" at bounding box center [109, 261] width 157 height 10
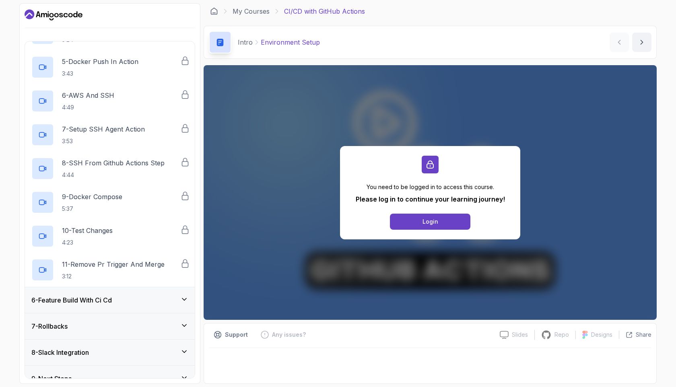
scroll to position [270, 0]
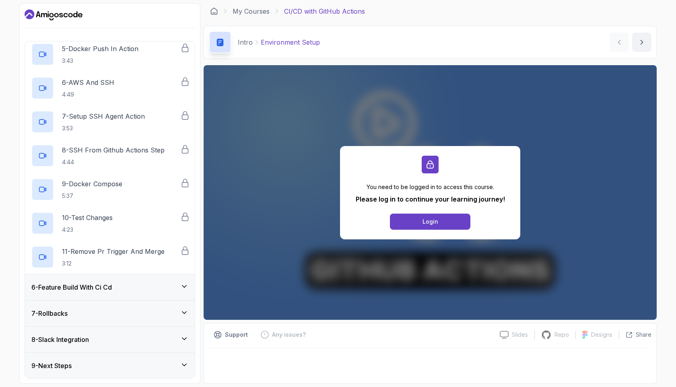
click at [138, 283] on div "6 - Feature Build With Ci Cd" at bounding box center [109, 288] width 157 height 10
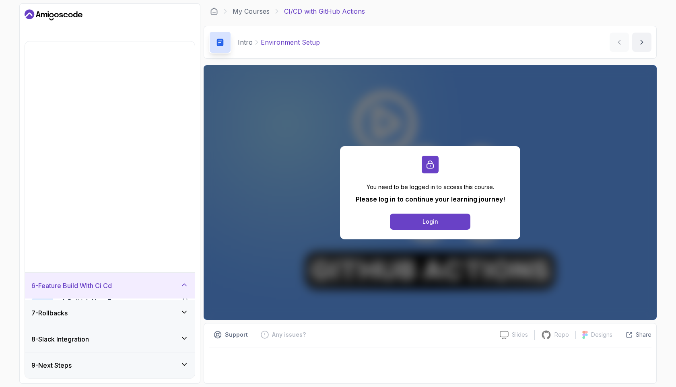
scroll to position [0, 0]
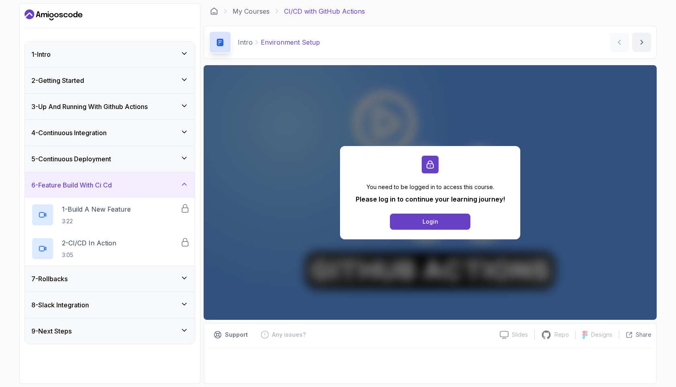
click at [138, 283] on div "7 - Rollbacks" at bounding box center [109, 279] width 157 height 10
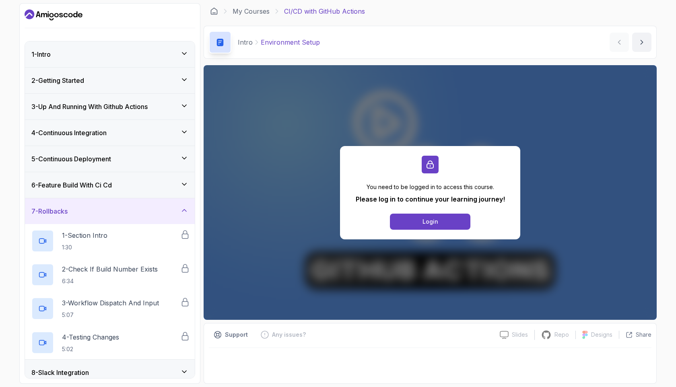
scroll to position [33, 0]
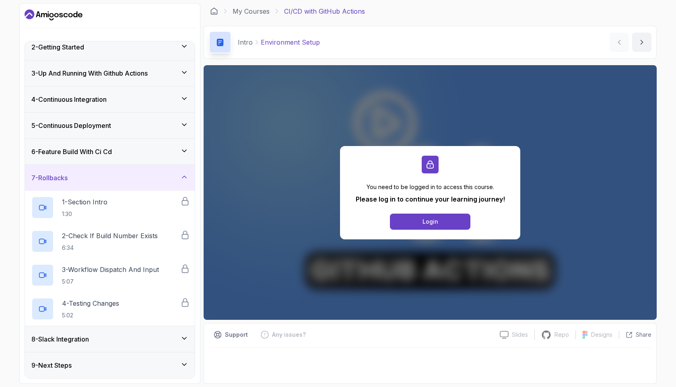
click at [114, 341] on div "8 - Slack Integration" at bounding box center [109, 339] width 157 height 10
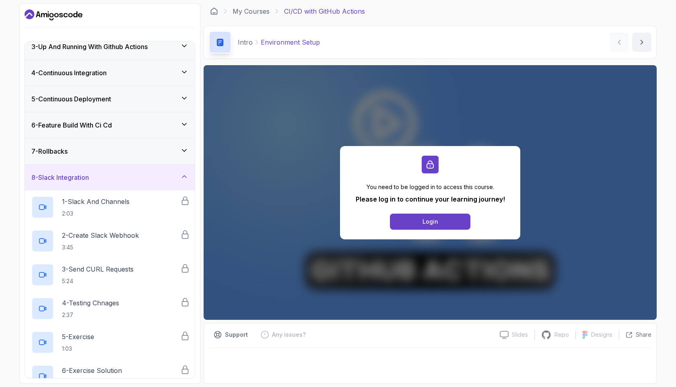
scroll to position [101, 0]
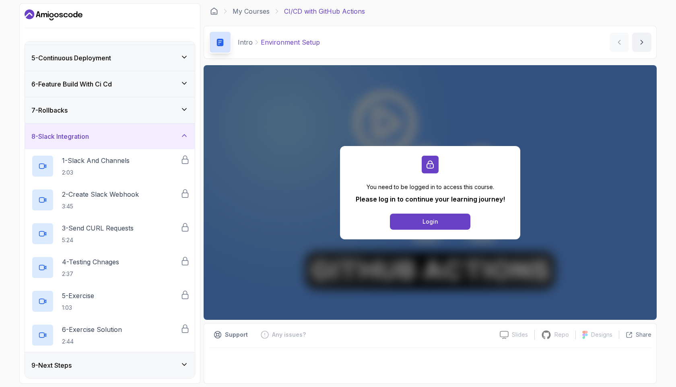
click at [113, 361] on div "9 - Next Steps" at bounding box center [109, 366] width 157 height 10
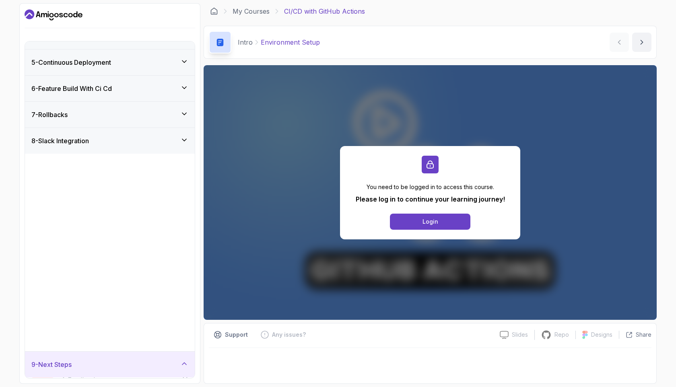
scroll to position [0, 0]
